Goal: Information Seeking & Learning: Learn about a topic

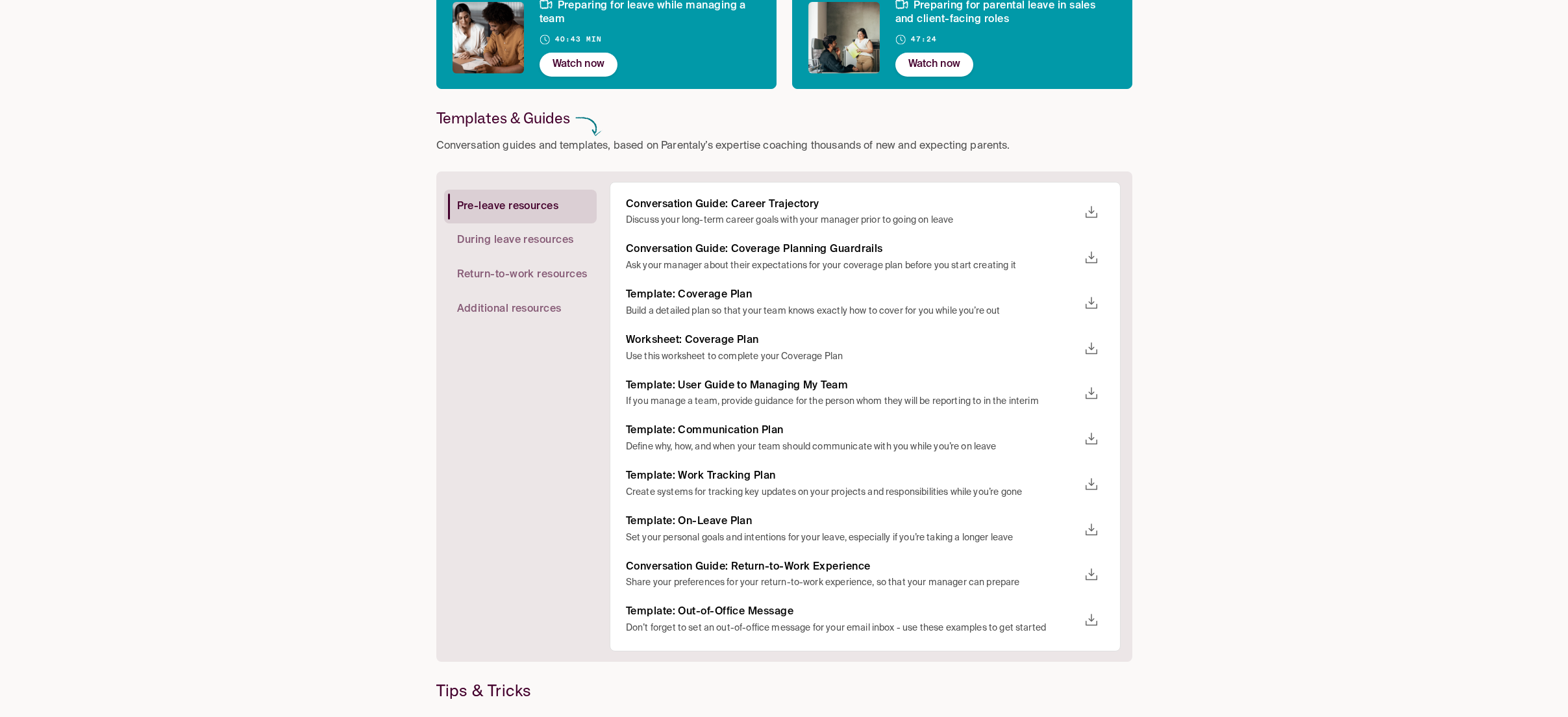
scroll to position [220, 0]
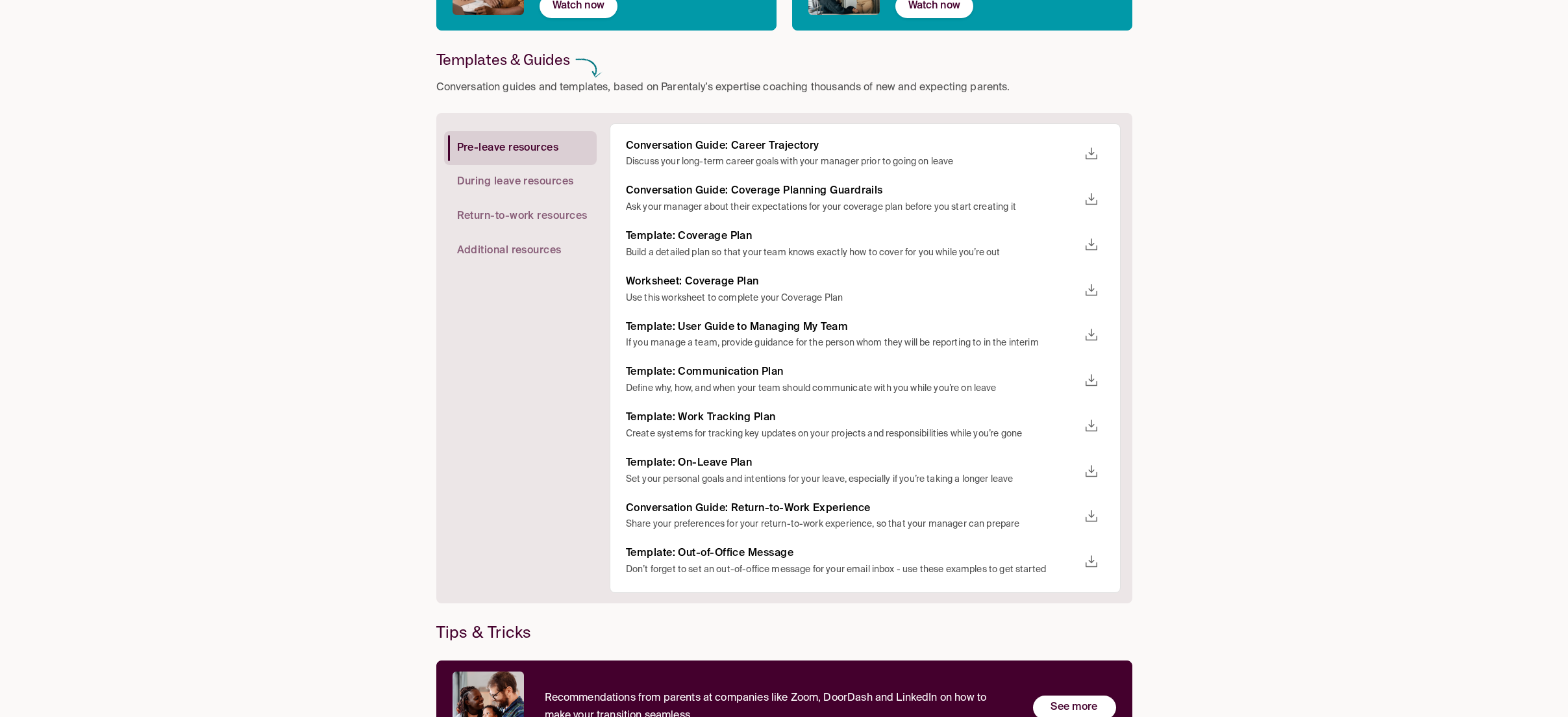
click at [490, 215] on span "Return-to-work resources" at bounding box center [522, 216] width 130 height 14
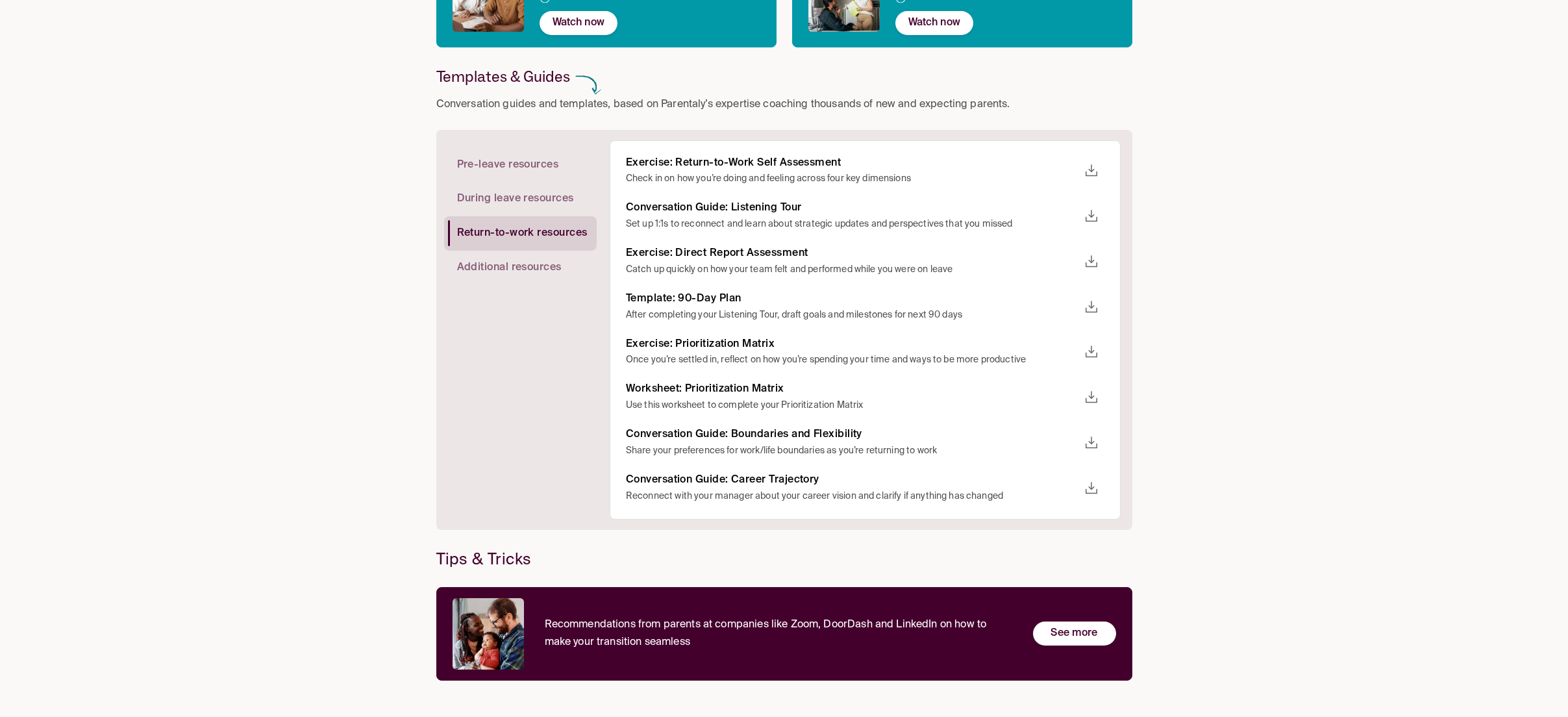
scroll to position [203, 0]
click at [723, 213] on h6 "Conversation Guide: Listening Tour" at bounding box center [852, 208] width 453 height 14
click at [722, 212] on h6 "Conversation Guide: Listening Tour" at bounding box center [852, 208] width 453 height 14
click at [721, 212] on h6 "Conversation Guide: Listening Tour" at bounding box center [852, 208] width 453 height 14
drag, startPoint x: 777, startPoint y: 207, endPoint x: 608, endPoint y: 212, distance: 169.1
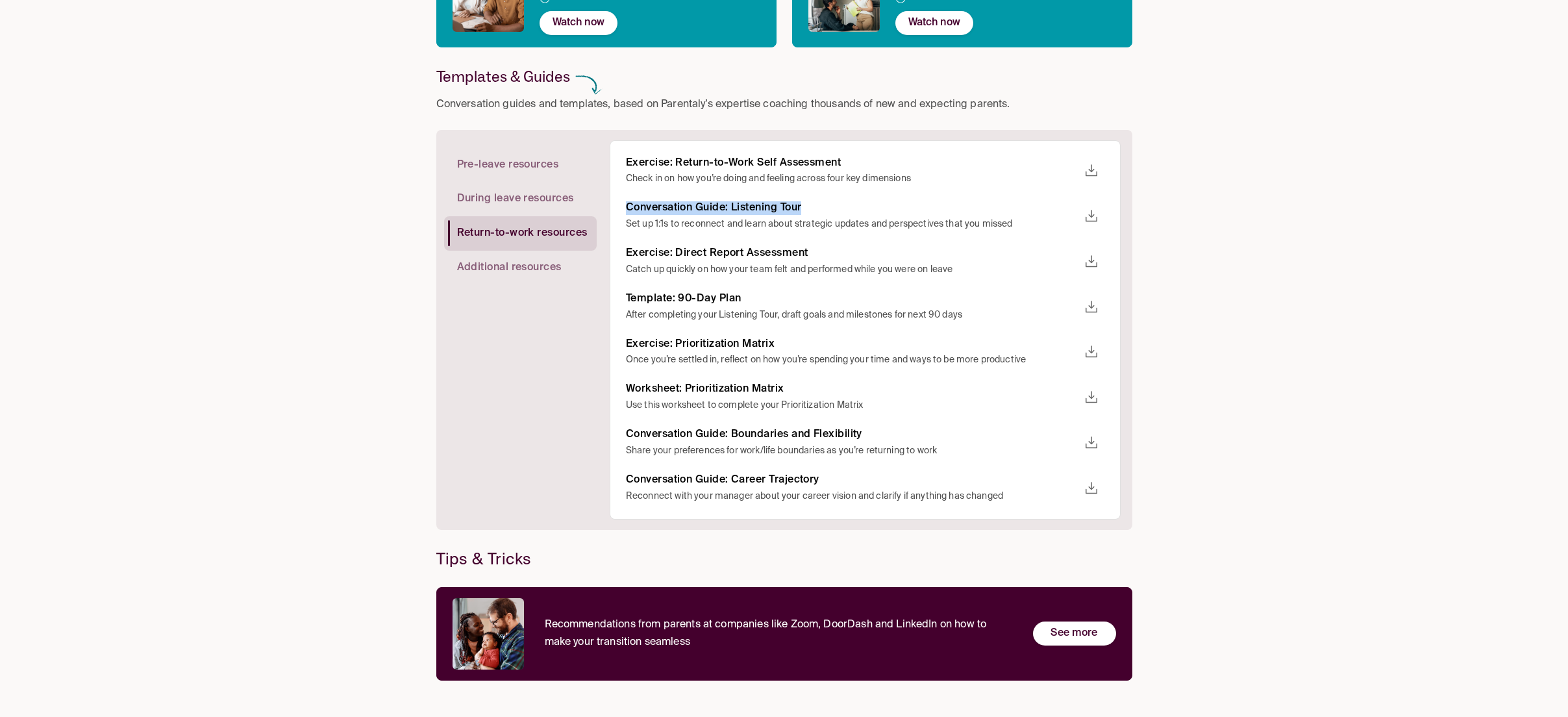
click at [608, 211] on div "Pre-leave resources During leave resources Return-to-work resources Additional …" at bounding box center [783, 330] width 677 height 379
copy h6 "Conversation Guide: Listening Tour"
click at [516, 159] on span "Pre-leave resources" at bounding box center [508, 166] width 102 height 14
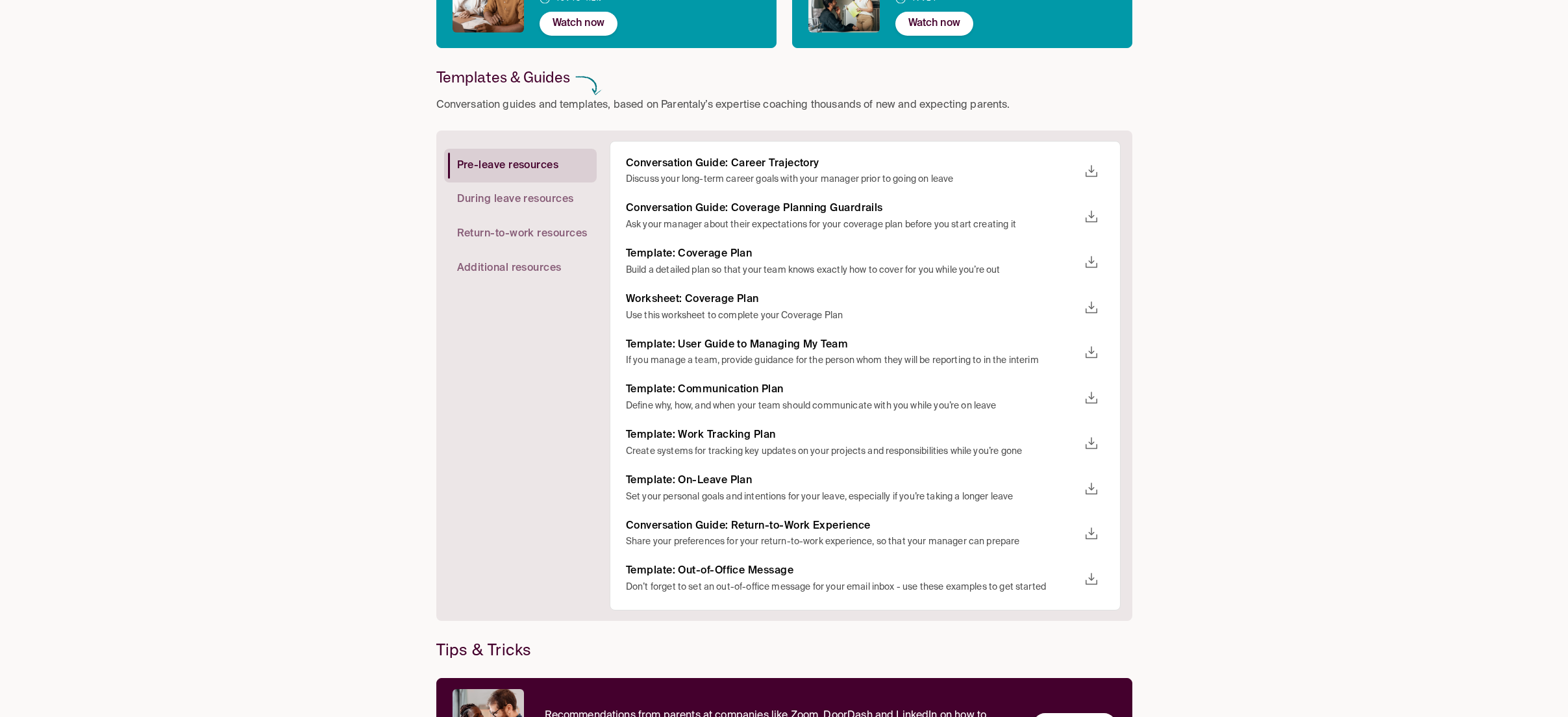
scroll to position [294, 0]
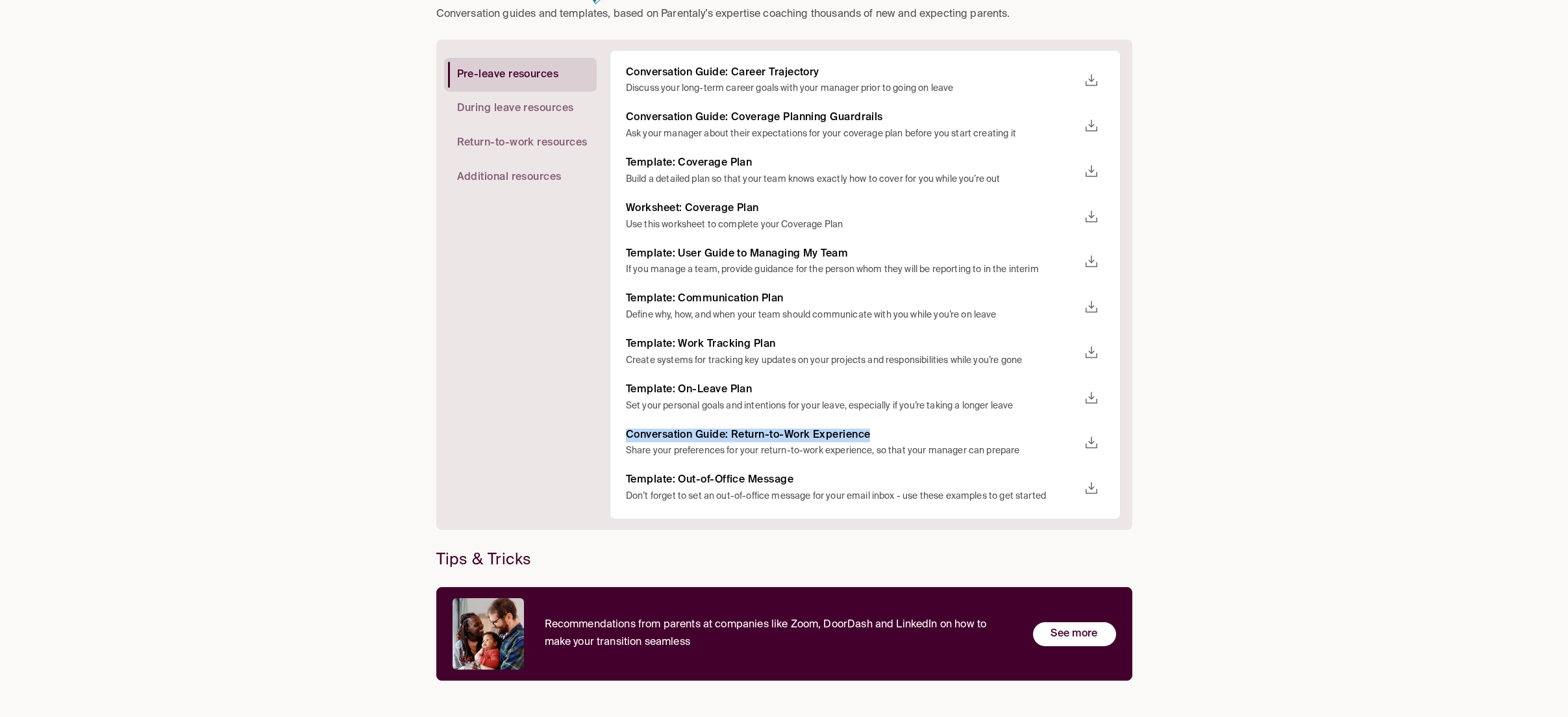
drag, startPoint x: 888, startPoint y: 434, endPoint x: 614, endPoint y: 434, distance: 274.0
click at [615, 434] on div "Conversation Guide: Career Trajectory Discuss your long-term career goals with …" at bounding box center [864, 285] width 511 height 471
copy h6 "Conversation Guide: Return-to-Work Experience"
click at [546, 108] on span "During leave resources" at bounding box center [515, 109] width 117 height 14
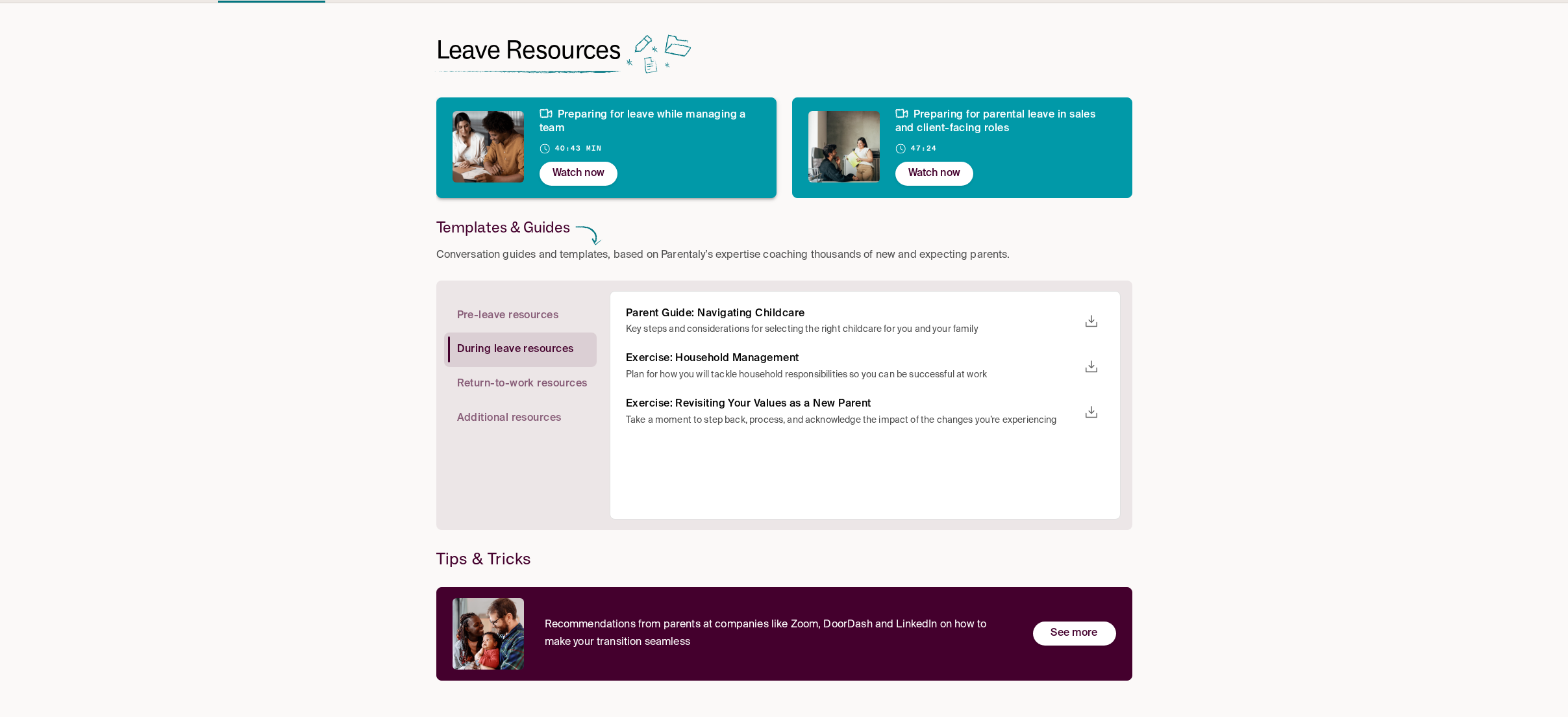
scroll to position [53, 0]
click at [669, 356] on h6 "Exercise: Household Management" at bounding box center [852, 359] width 453 height 14
copy h6 "Exercise: Household Management"
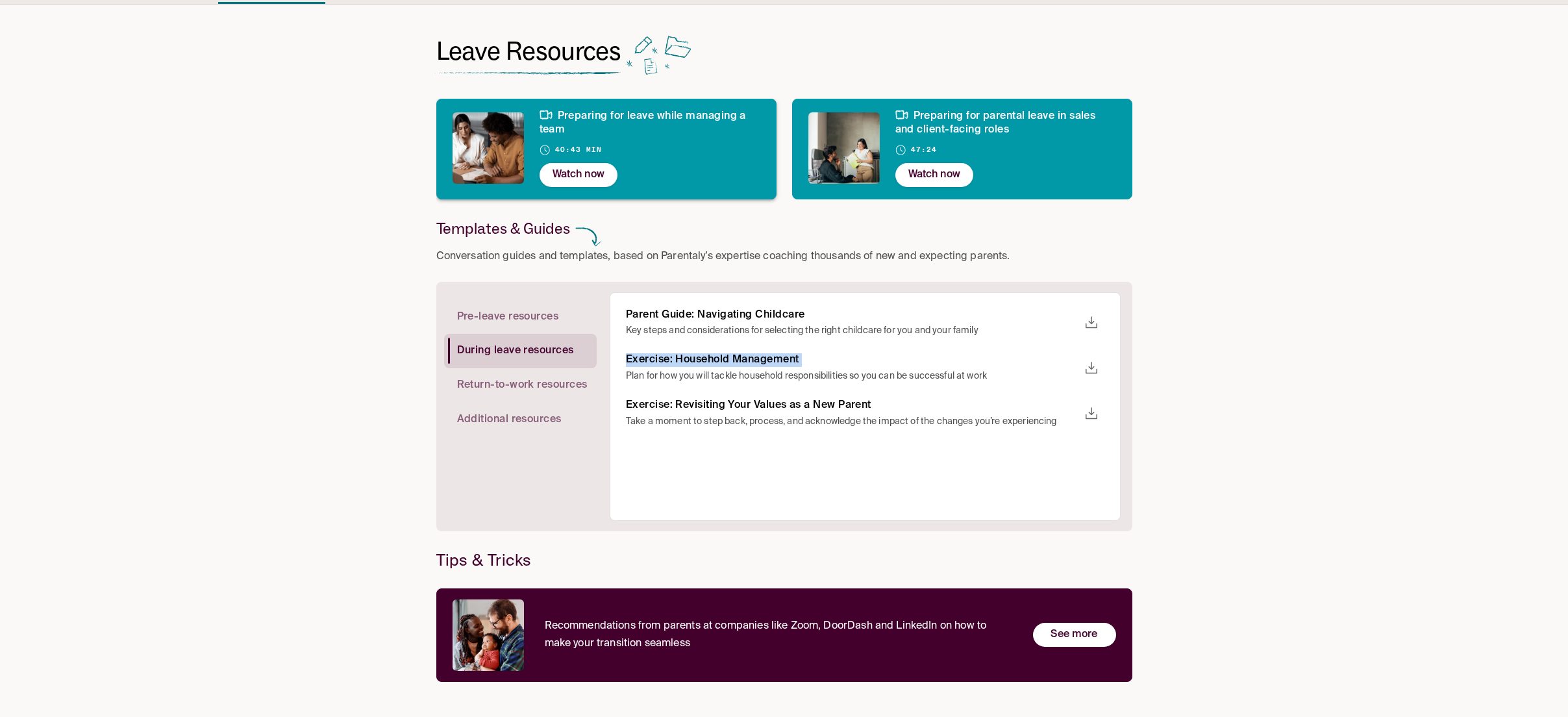
scroll to position [0, 0]
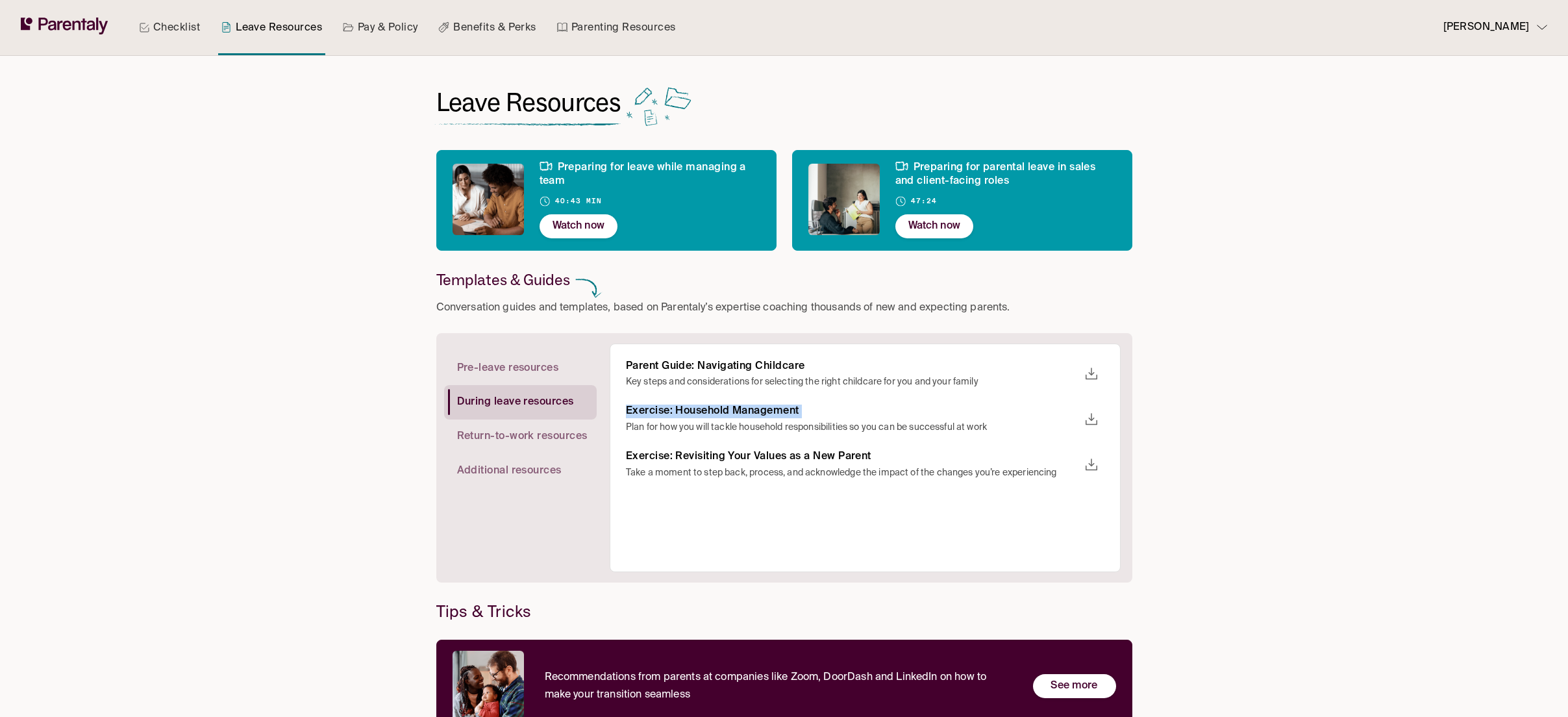
click at [635, 32] on link "Parenting Resources" at bounding box center [616, 28] width 124 height 55
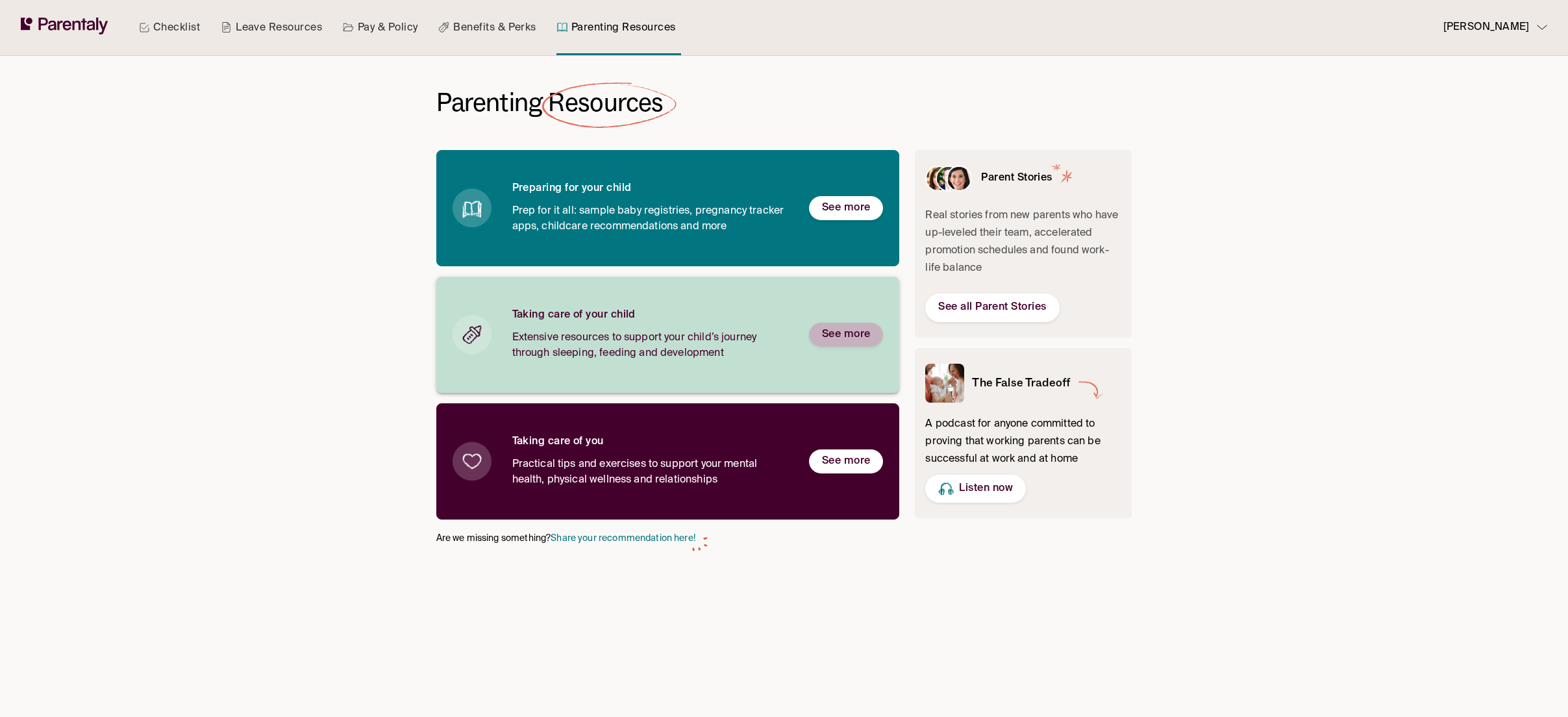
click at [846, 341] on button "See more" at bounding box center [846, 334] width 75 height 24
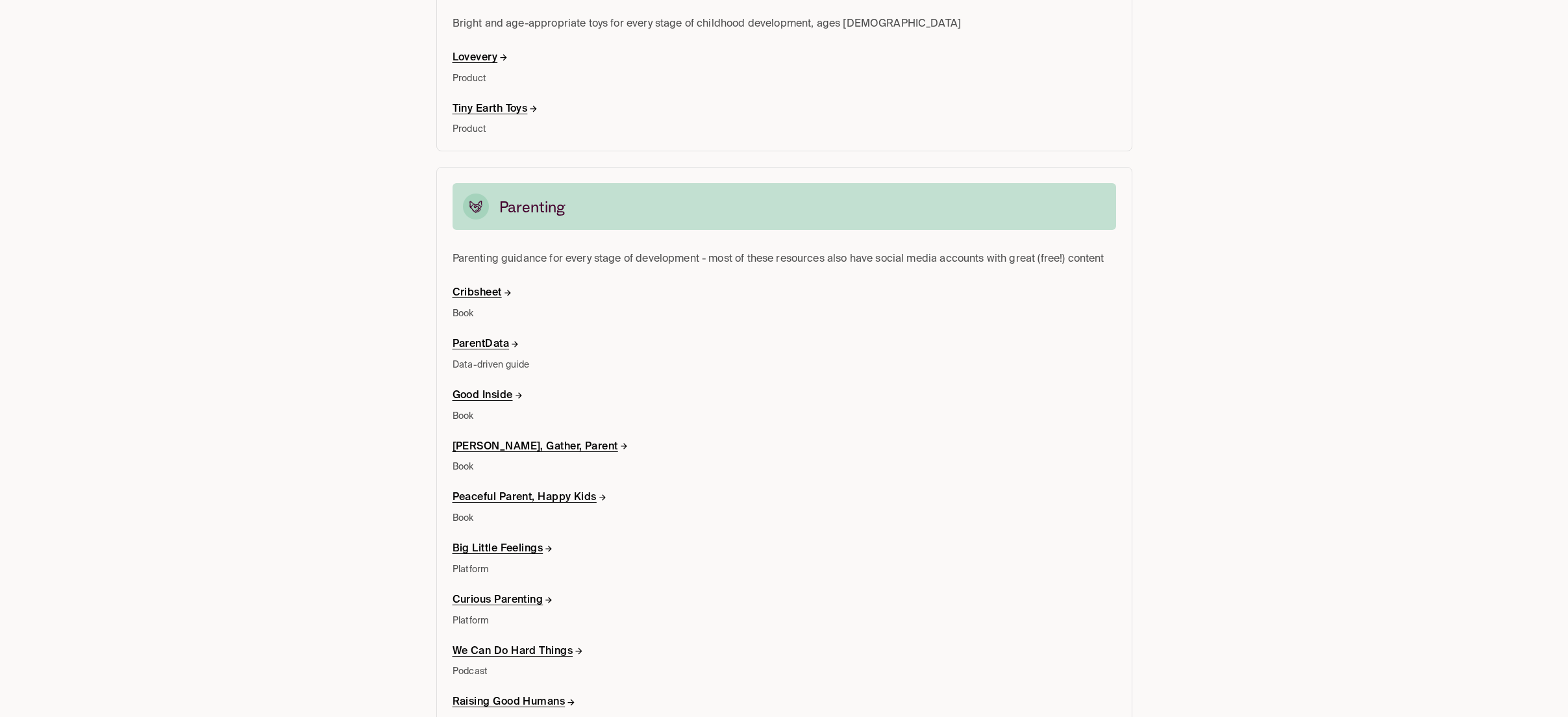
scroll to position [3888, 0]
